Goal: Register for event/course

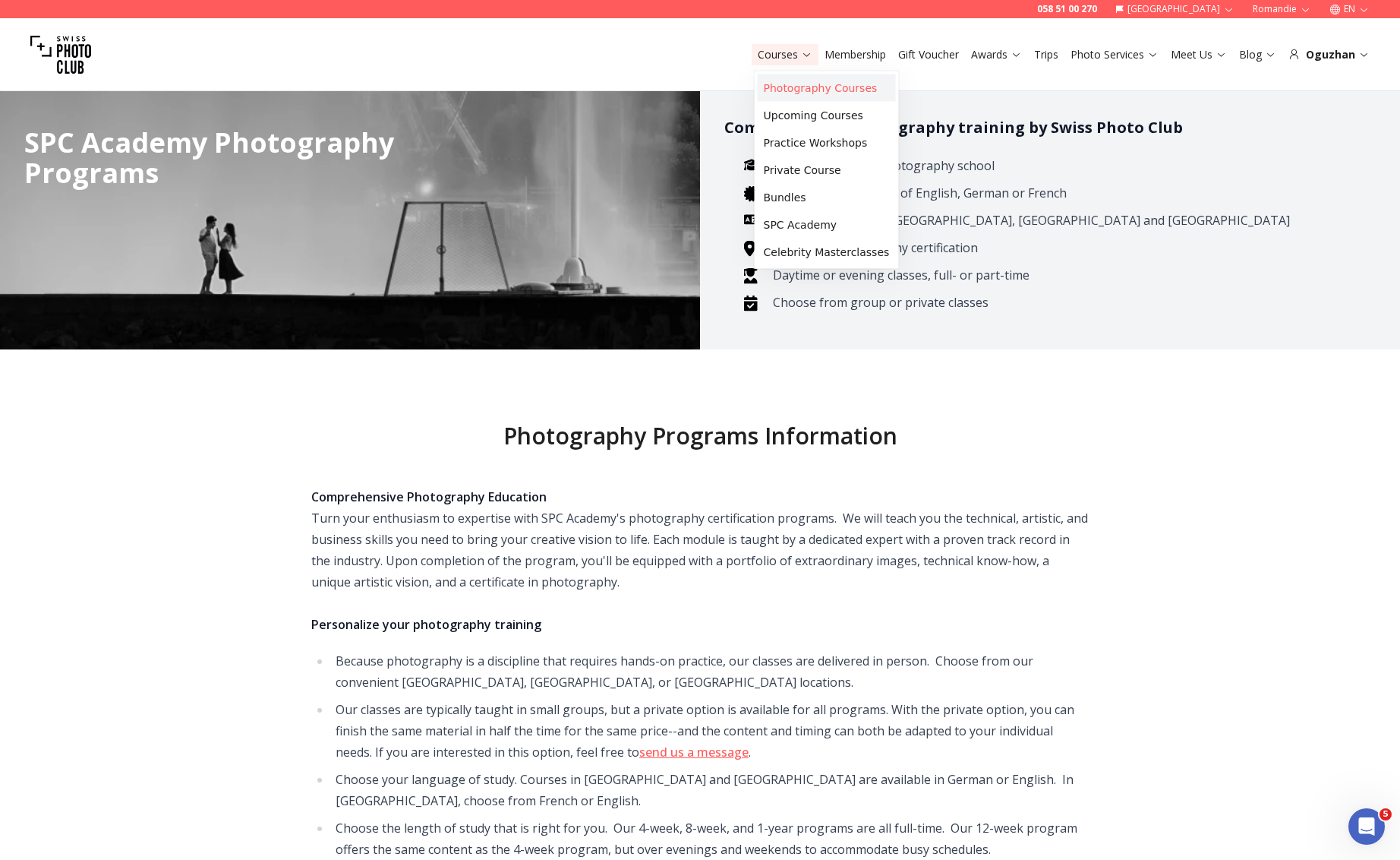
click at [785, 91] on link "Photography Courses" at bounding box center [826, 89] width 138 height 28
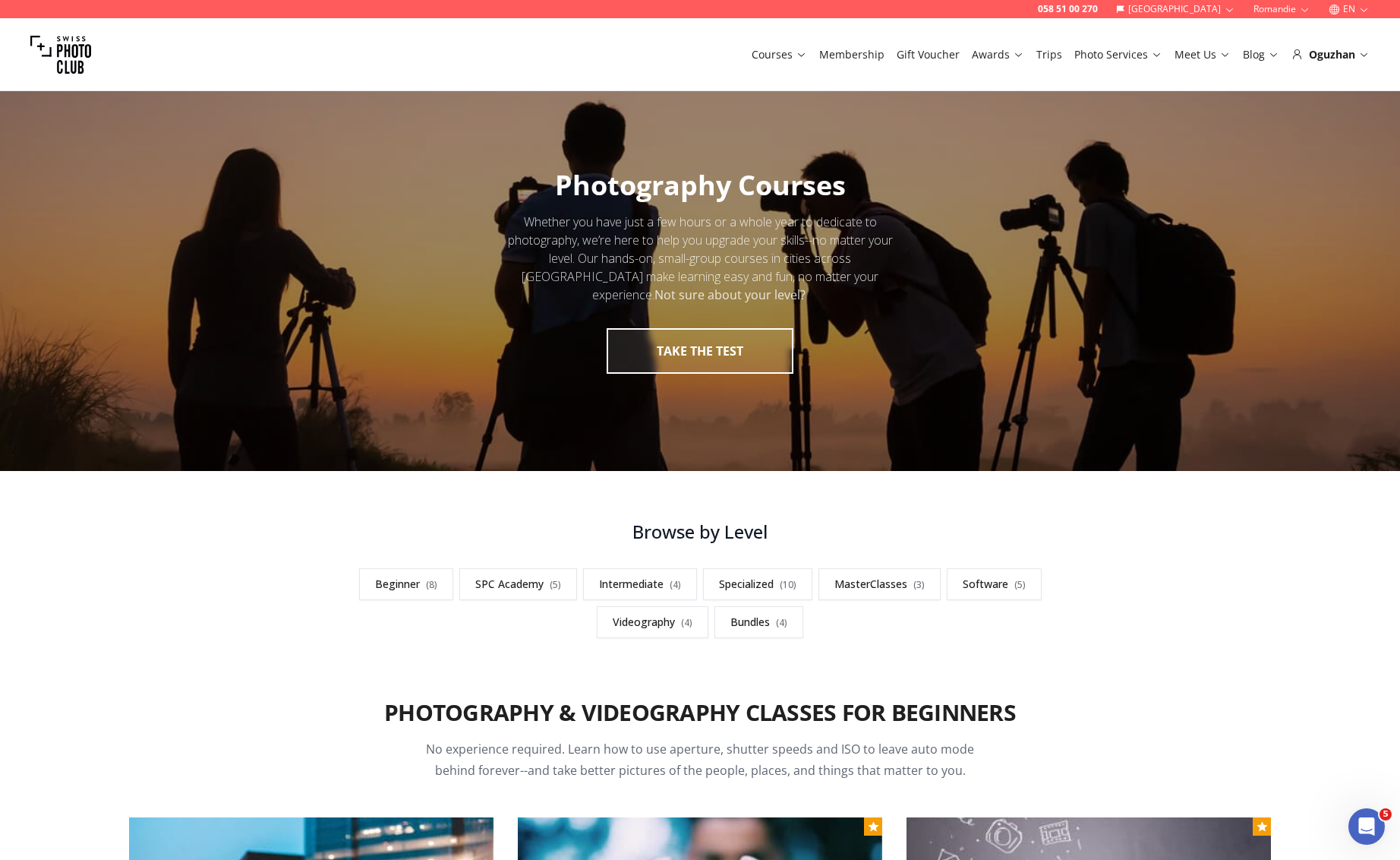
click at [1352, 8] on button "EN" at bounding box center [1349, 9] width 53 height 19
click at [1348, 34] on link "fr" at bounding box center [1350, 33] width 31 height 19
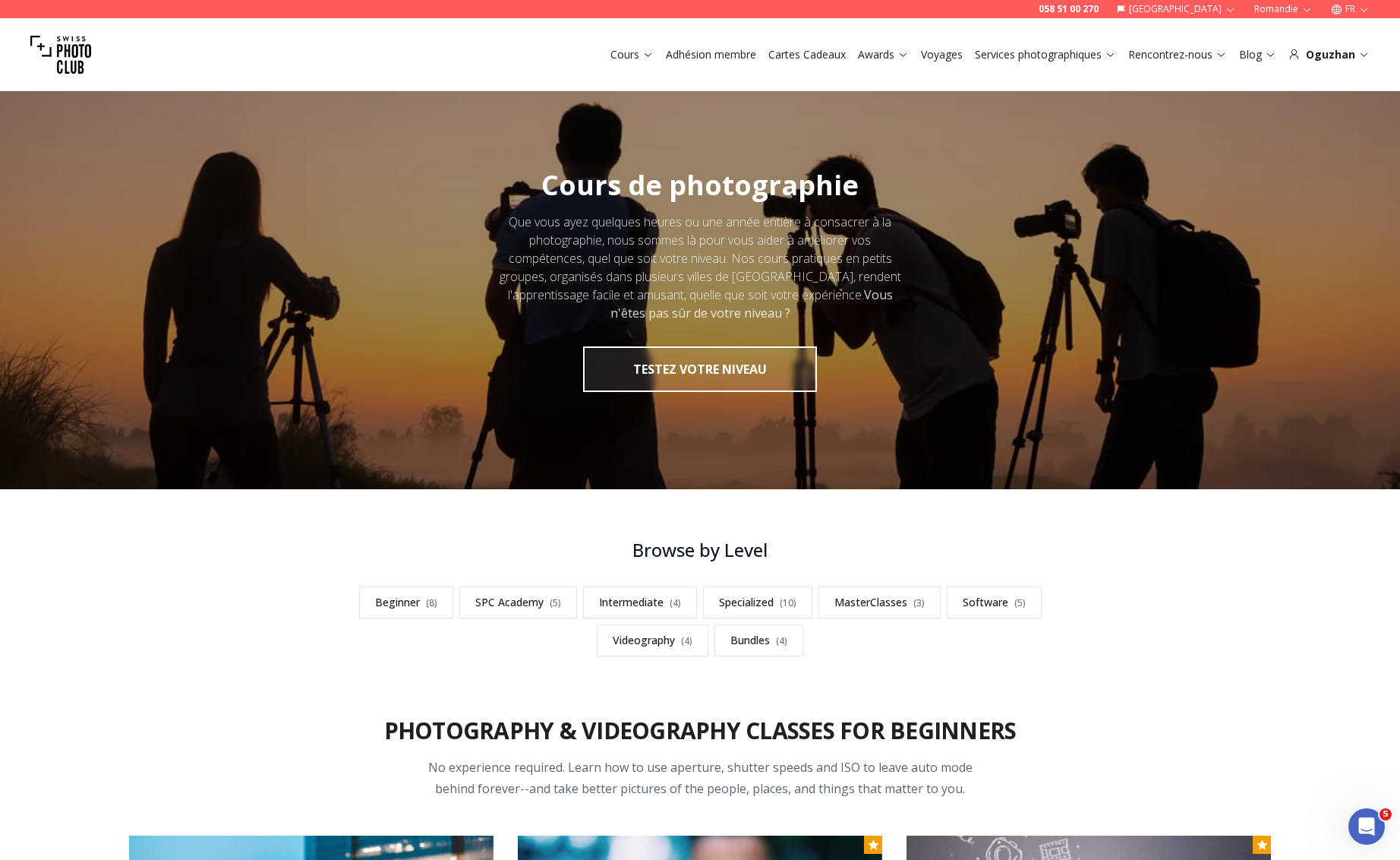
scroll to position [421, 0]
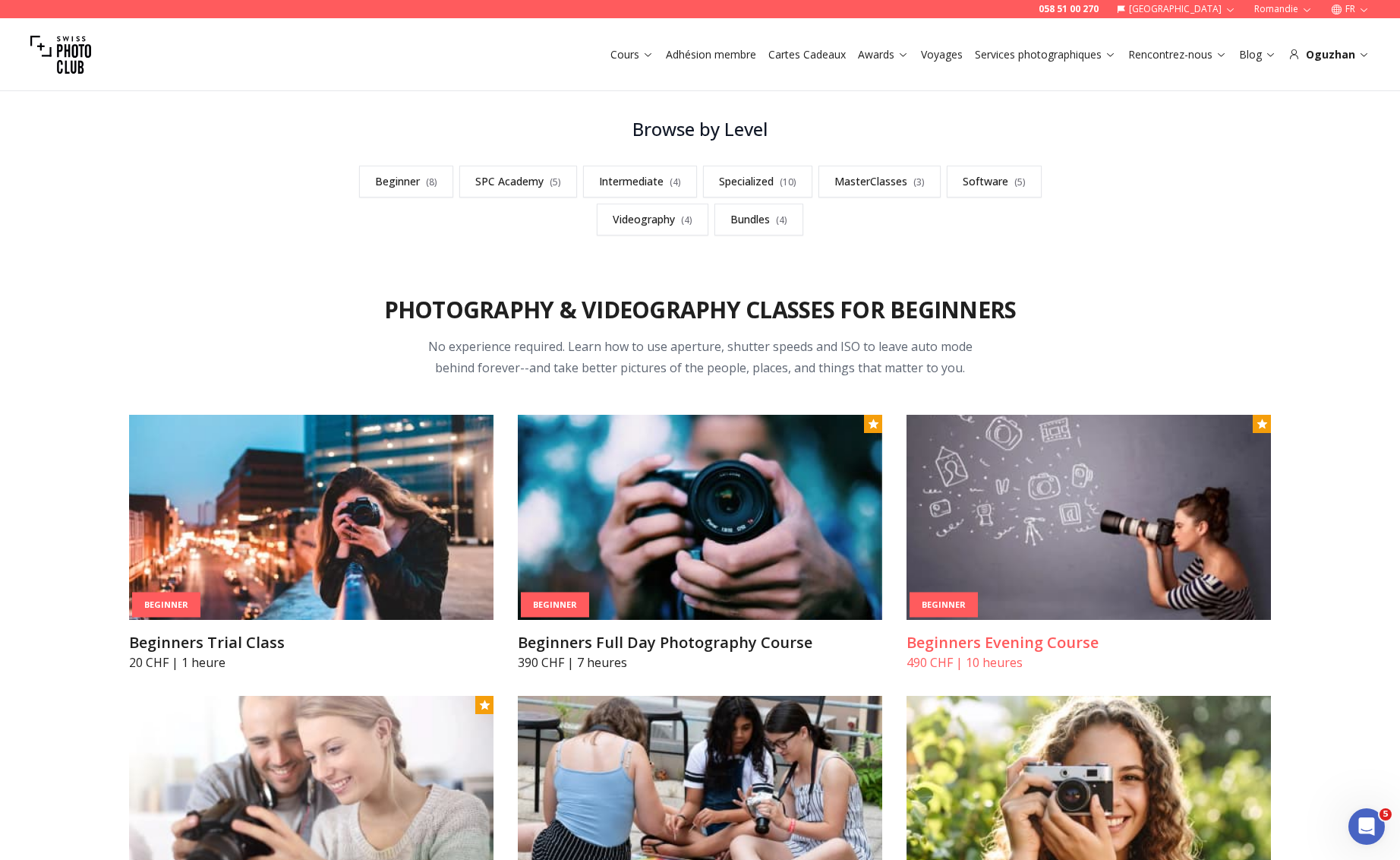
click at [965, 547] on img at bounding box center [1088, 517] width 364 height 205
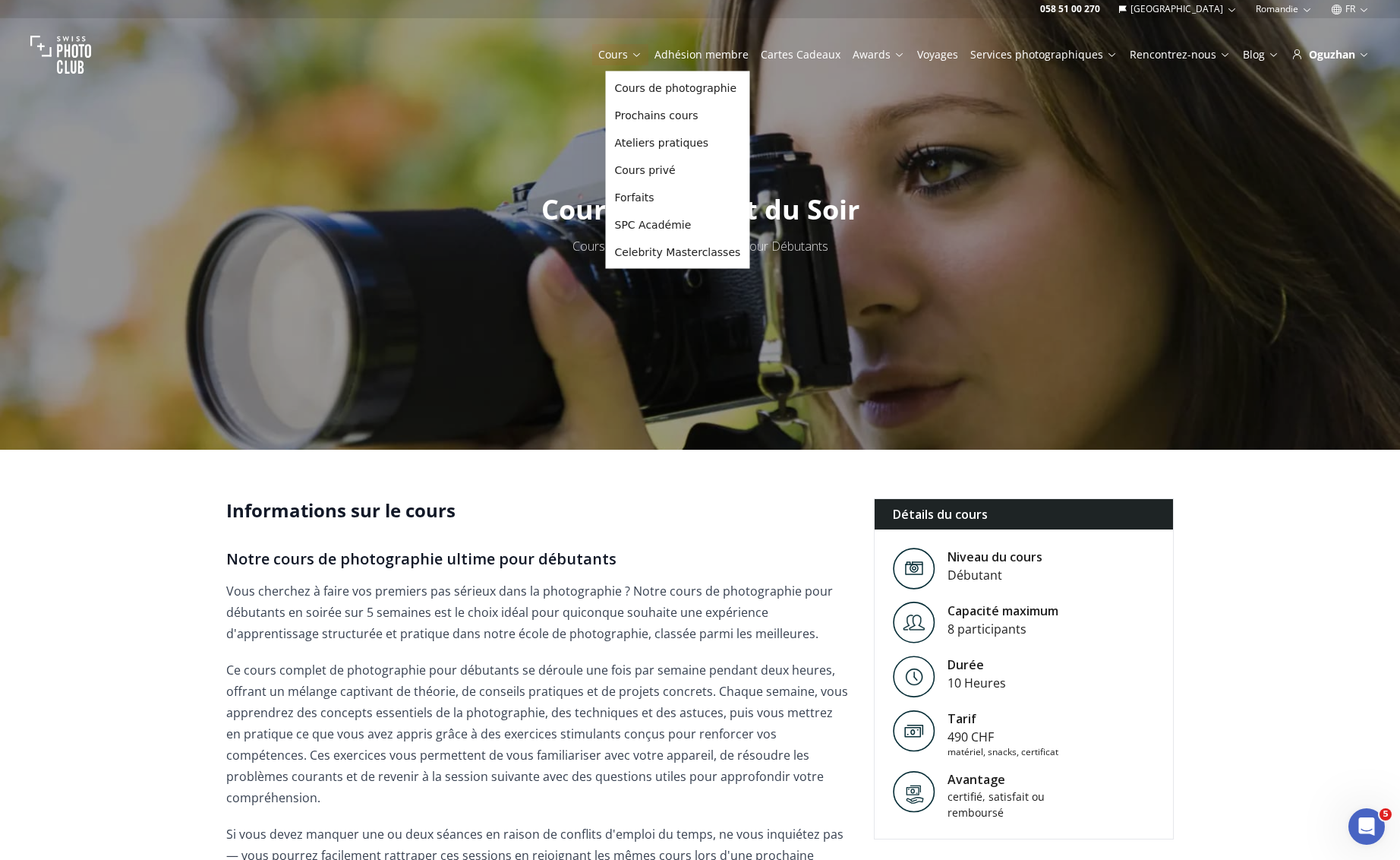
click at [637, 59] on link "Cours" at bounding box center [620, 54] width 44 height 15
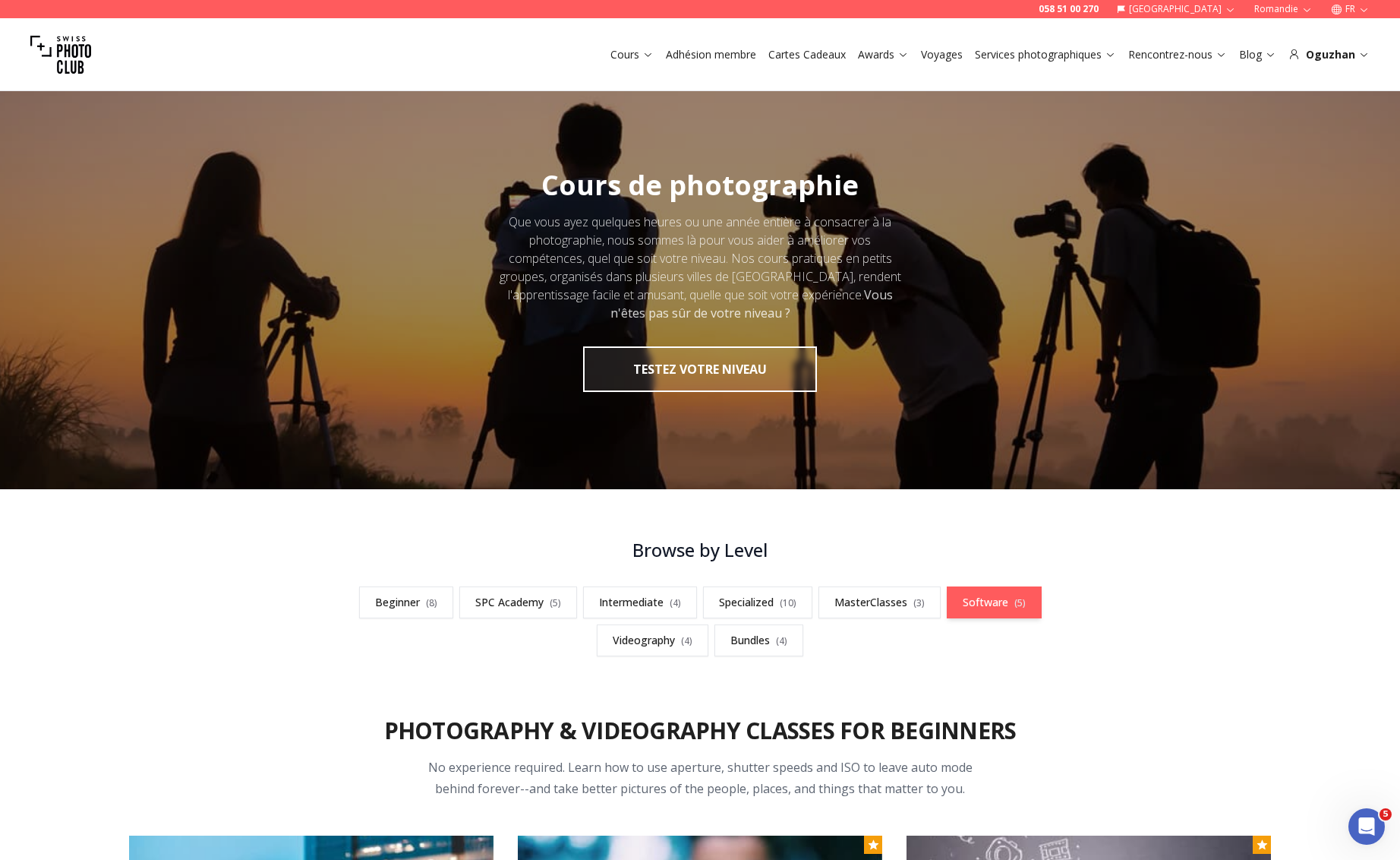
click at [973, 603] on link "Software ( 5 )" at bounding box center [994, 602] width 94 height 31
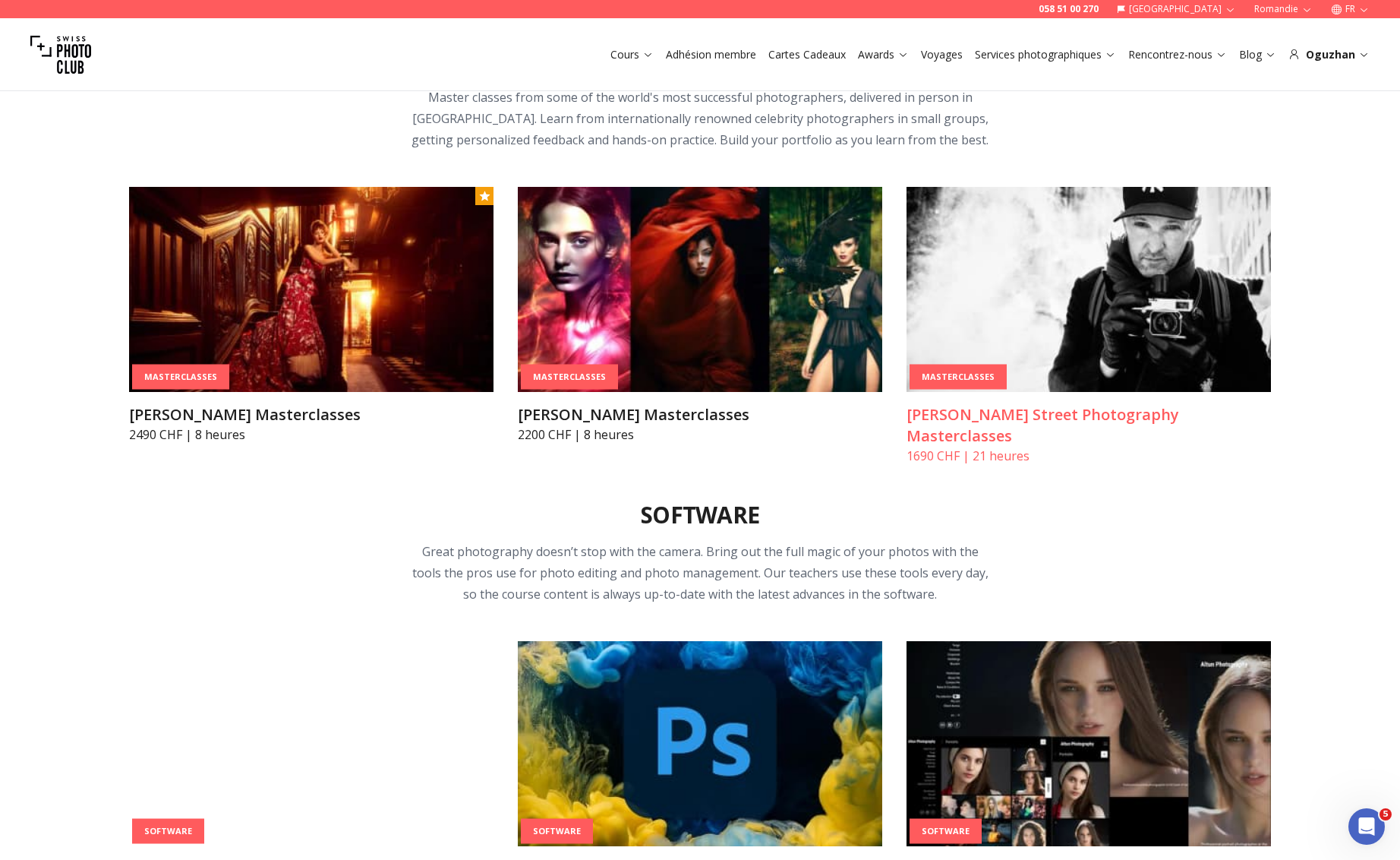
scroll to position [4581, 0]
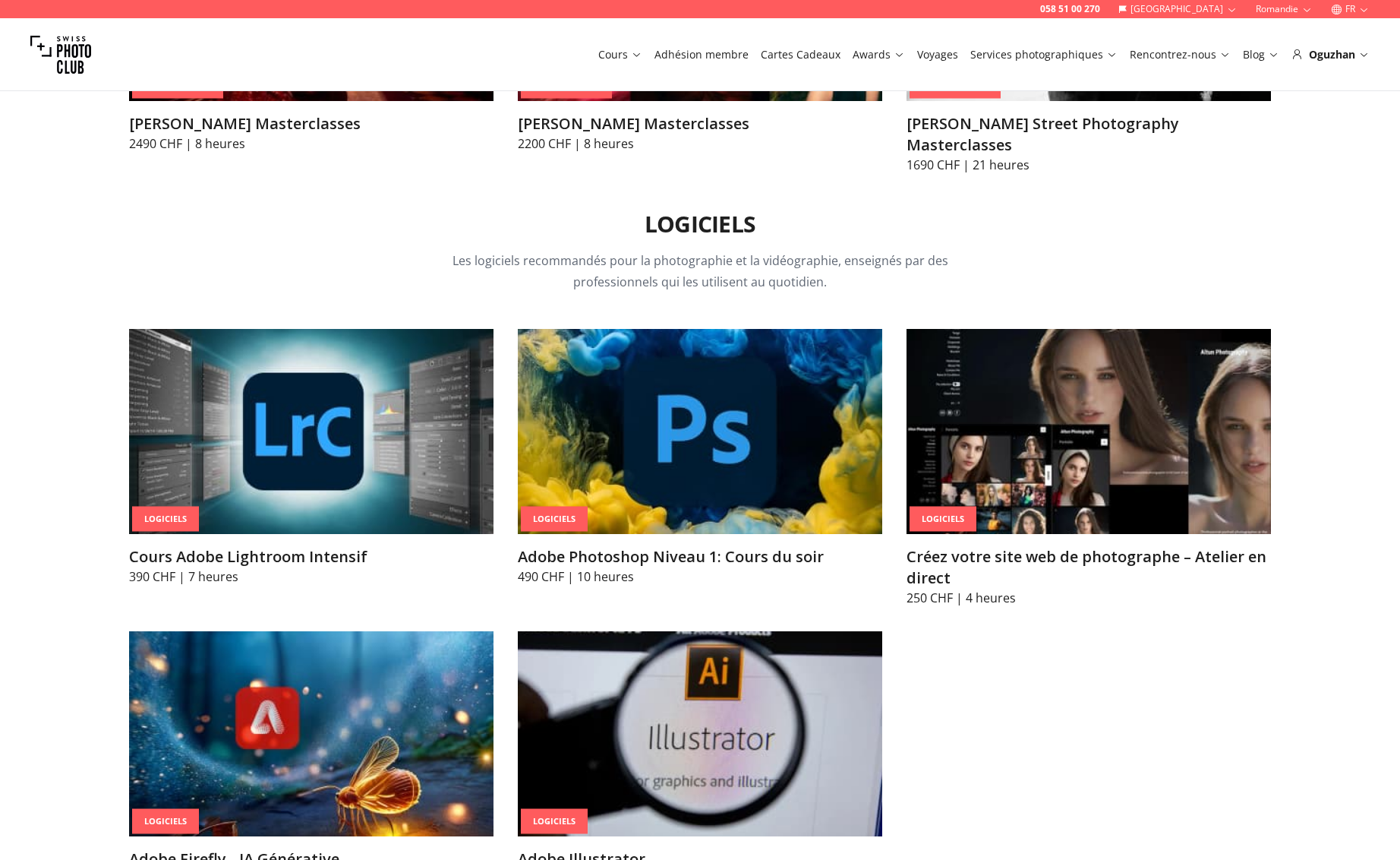
scroll to position [4911, 0]
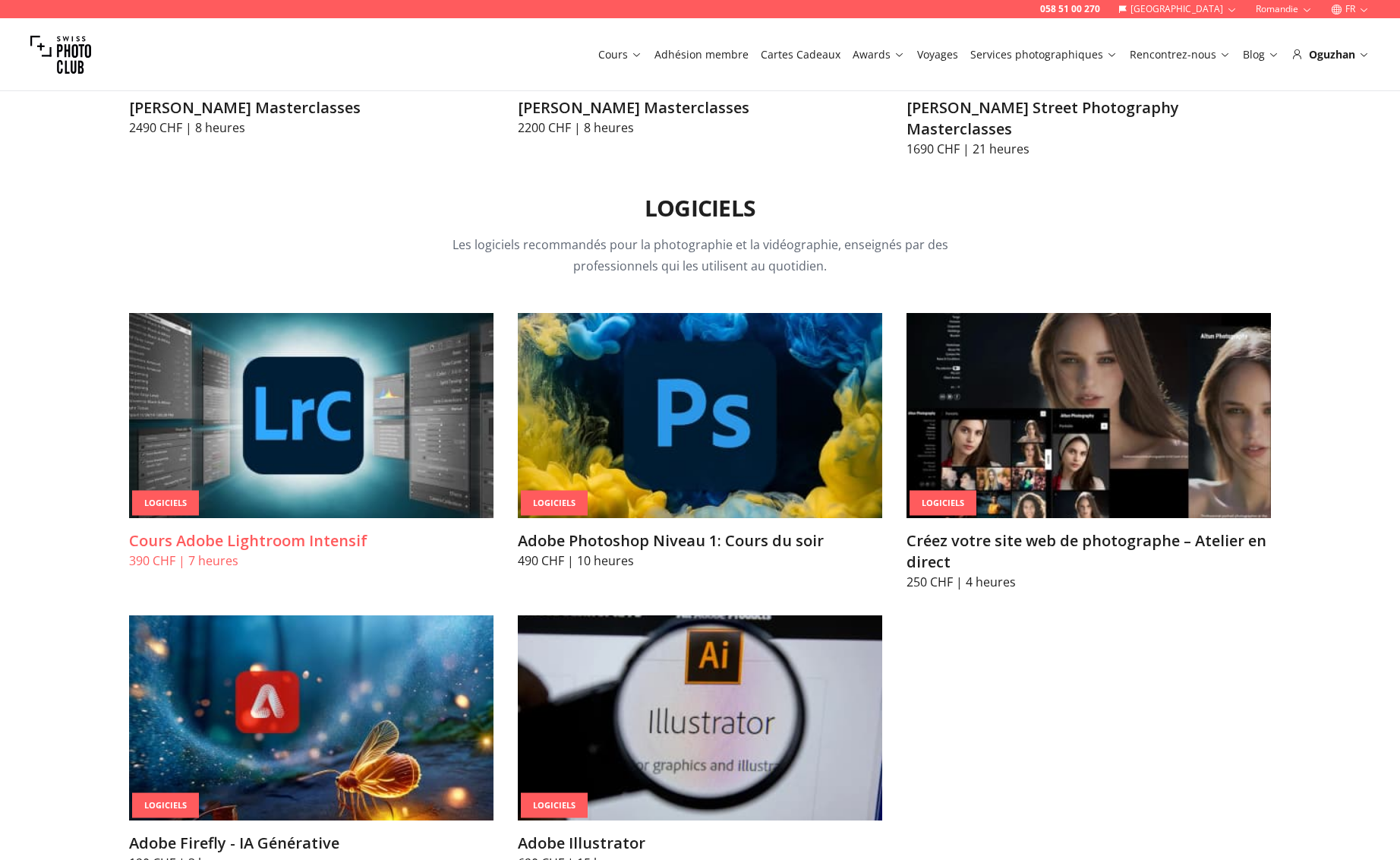
click at [295, 391] on img at bounding box center [311, 415] width 364 height 205
